Goal: Task Accomplishment & Management: Use online tool/utility

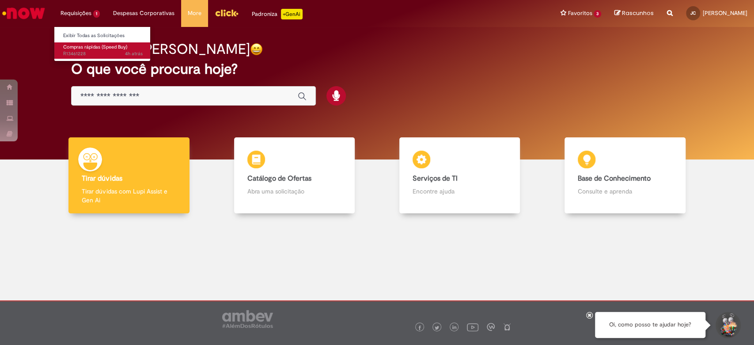
click at [118, 45] on span "Compras rápidas (Speed Buy)" at bounding box center [95, 47] width 64 height 7
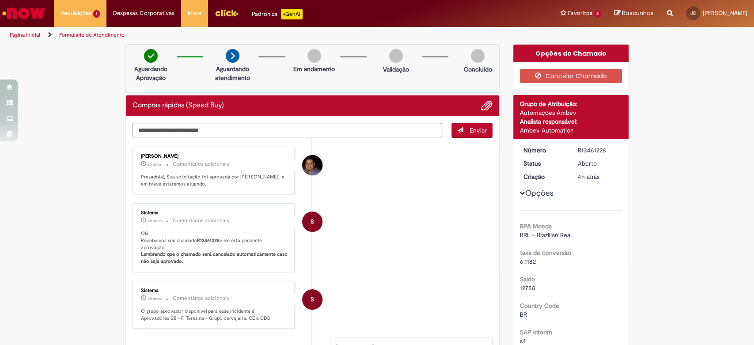
click at [37, 16] on img "Ir para a Homepage" at bounding box center [23, 13] width 45 height 18
